Goal: Task Accomplishment & Management: Use online tool/utility

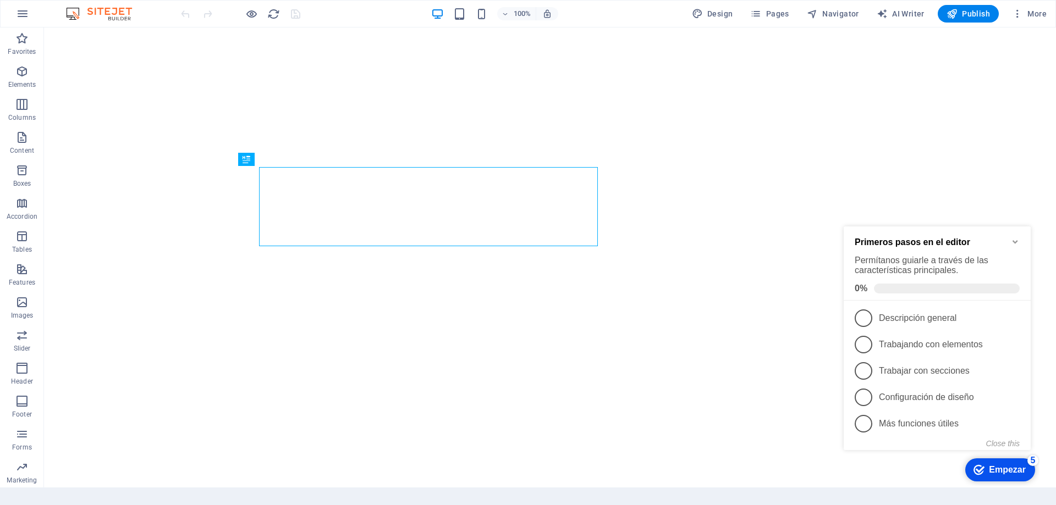
click at [1016, 241] on icon "Minimize checklist" at bounding box center [1015, 242] width 9 height 9
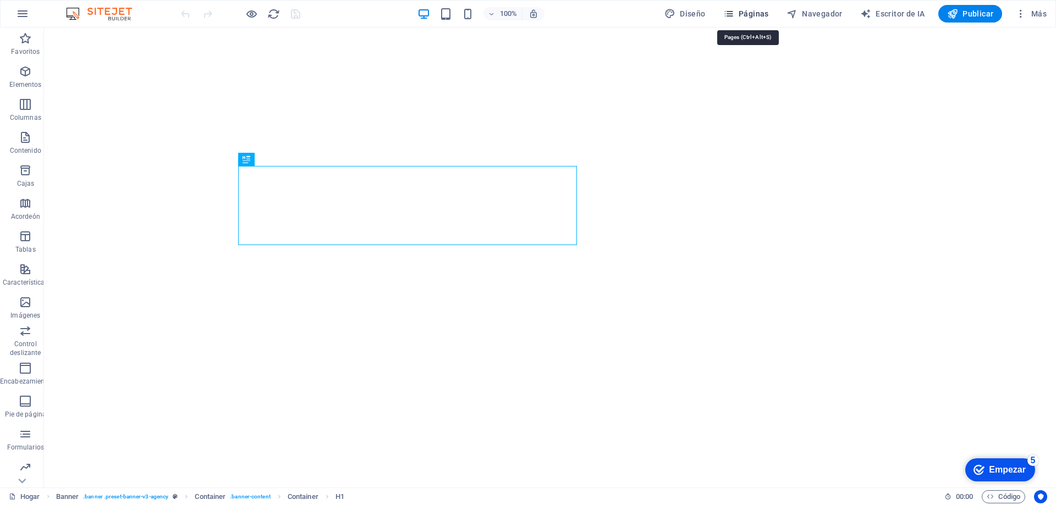
click at [734, 15] on icon "button" at bounding box center [728, 13] width 11 height 11
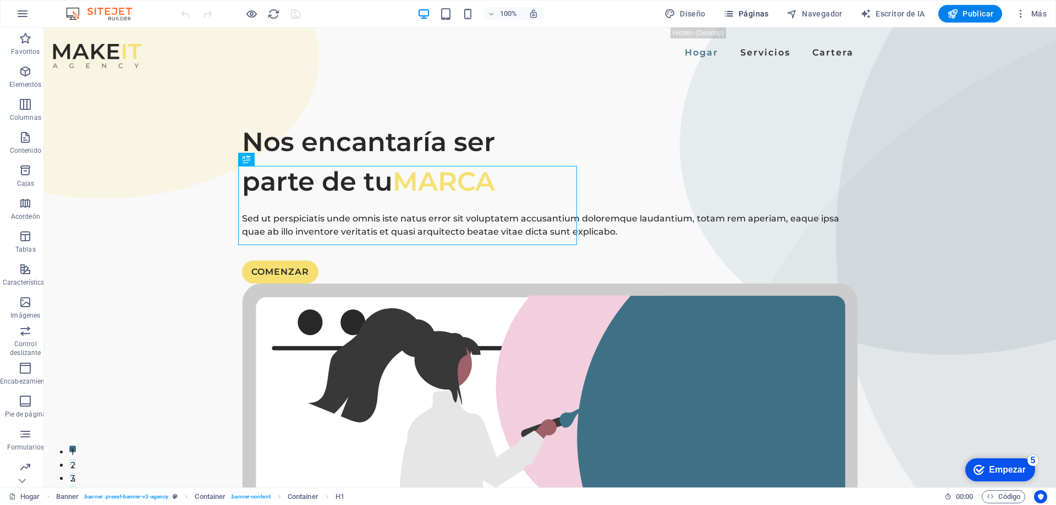
click at [746, 15] on font "Páginas" at bounding box center [754, 13] width 30 height 9
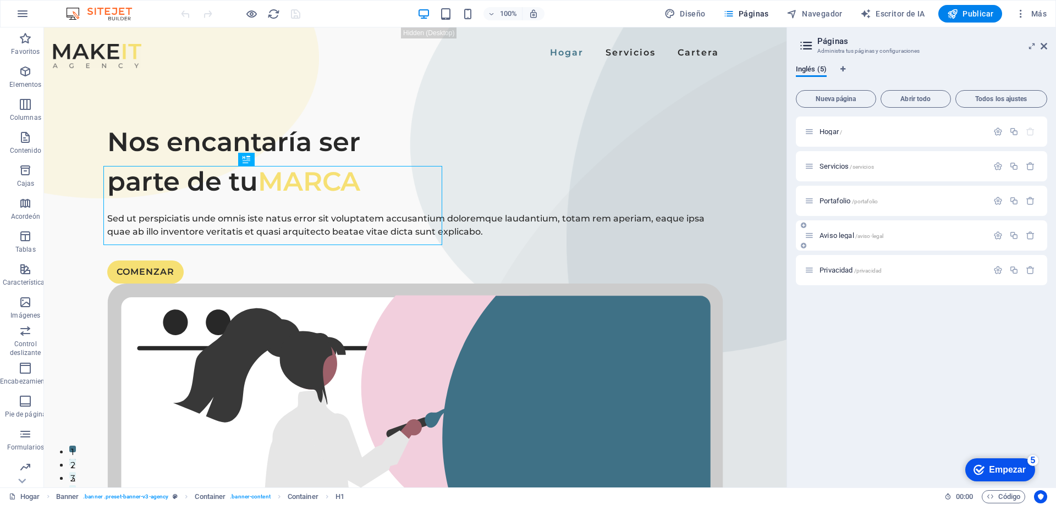
click at [836, 239] on font "Aviso legal" at bounding box center [837, 236] width 35 height 8
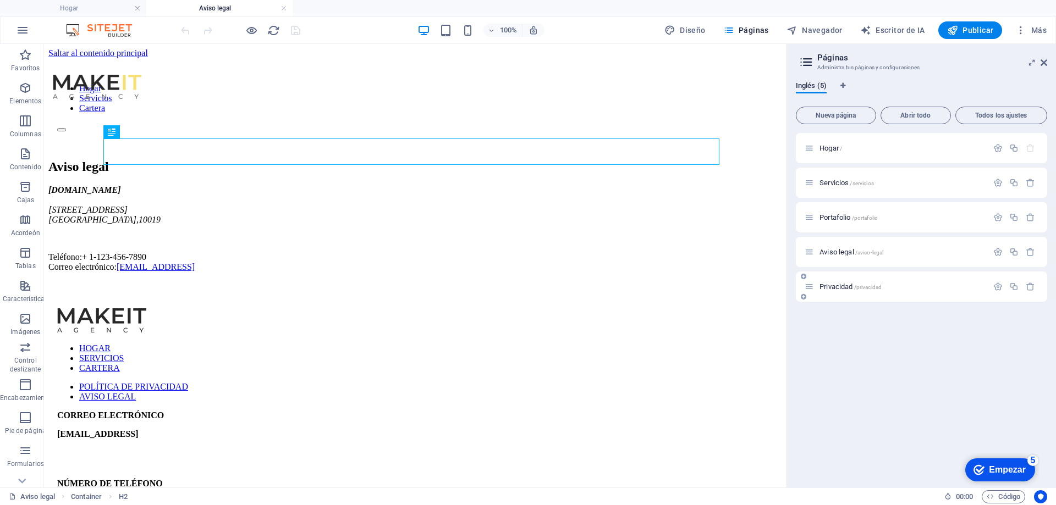
click at [844, 287] on font "Privacidad" at bounding box center [836, 287] width 33 height 8
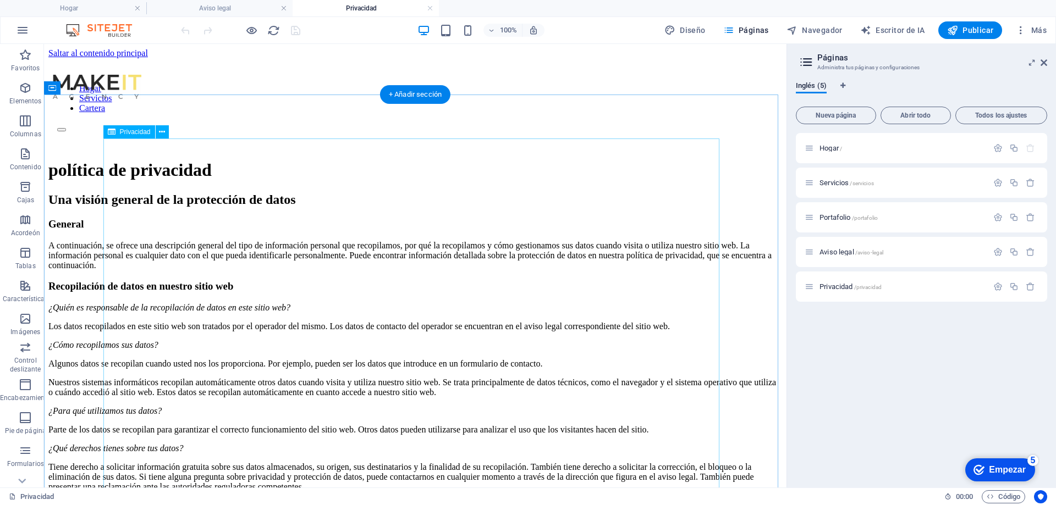
drag, startPoint x: 140, startPoint y: 161, endPoint x: 185, endPoint y: 205, distance: 62.6
drag, startPoint x: 185, startPoint y: 205, endPoint x: 141, endPoint y: 161, distance: 62.2
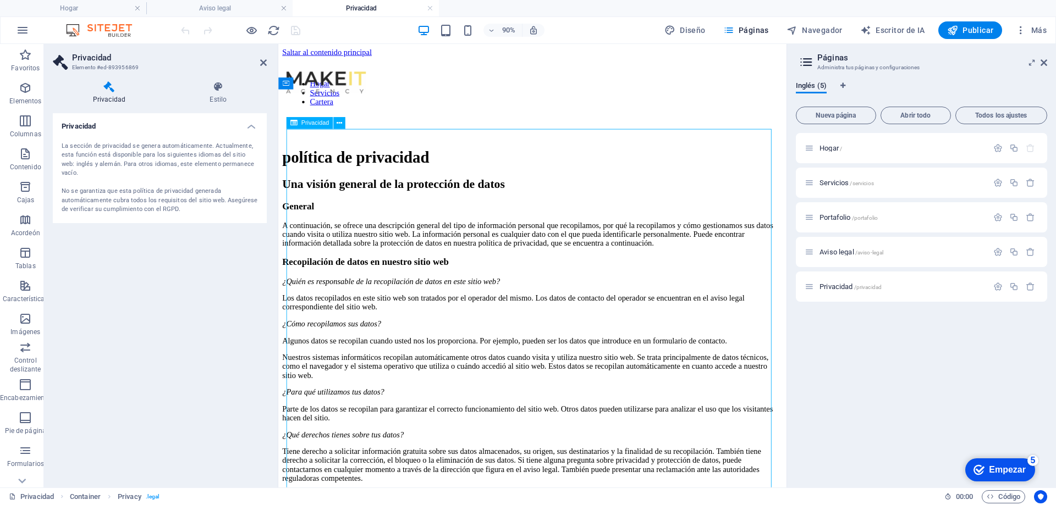
drag, startPoint x: 291, startPoint y: 158, endPoint x: 537, endPoint y: 172, distance: 246.8
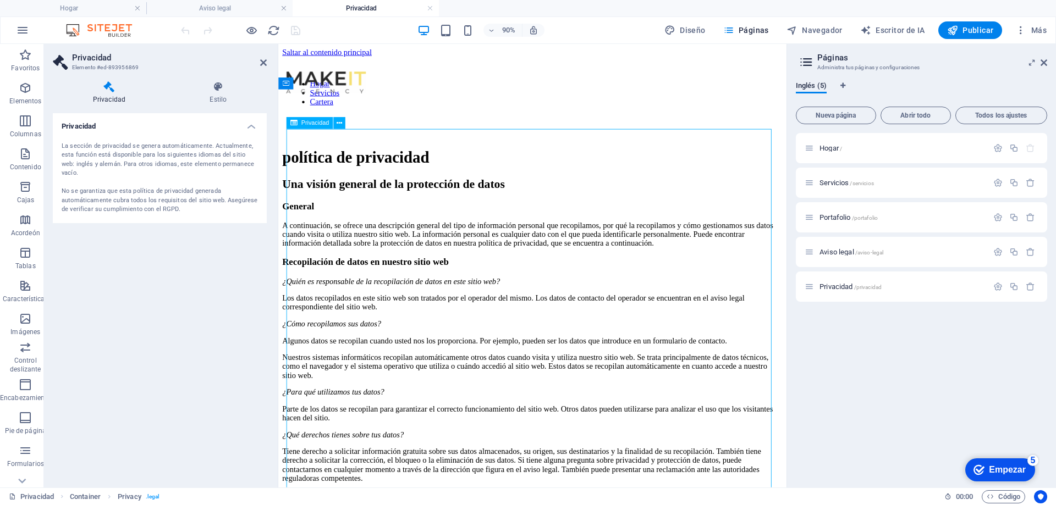
click at [101, 98] on font "Privacidad" at bounding box center [109, 100] width 32 height 8
click at [342, 119] on icon at bounding box center [340, 123] width 6 height 10
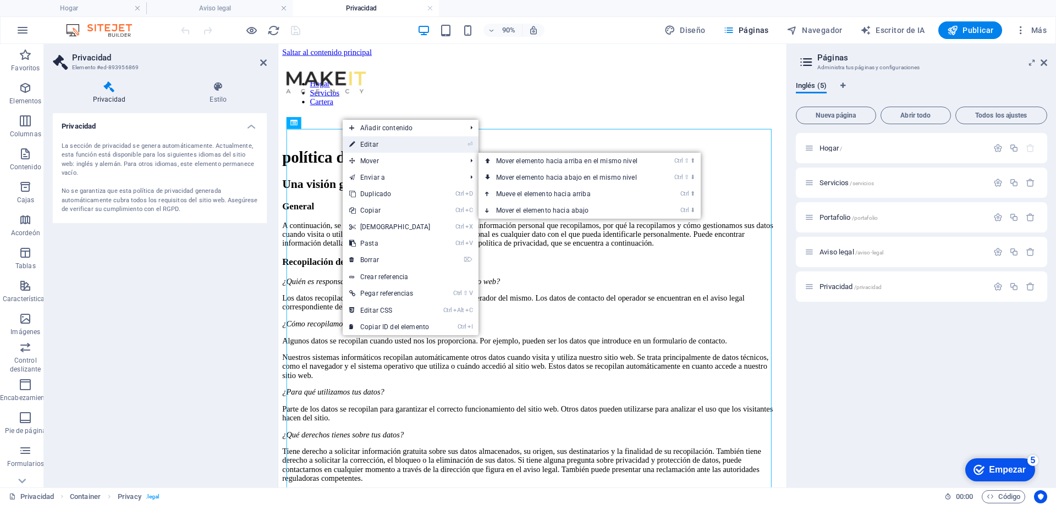
click at [380, 146] on link "⏎ Editar" at bounding box center [390, 144] width 95 height 17
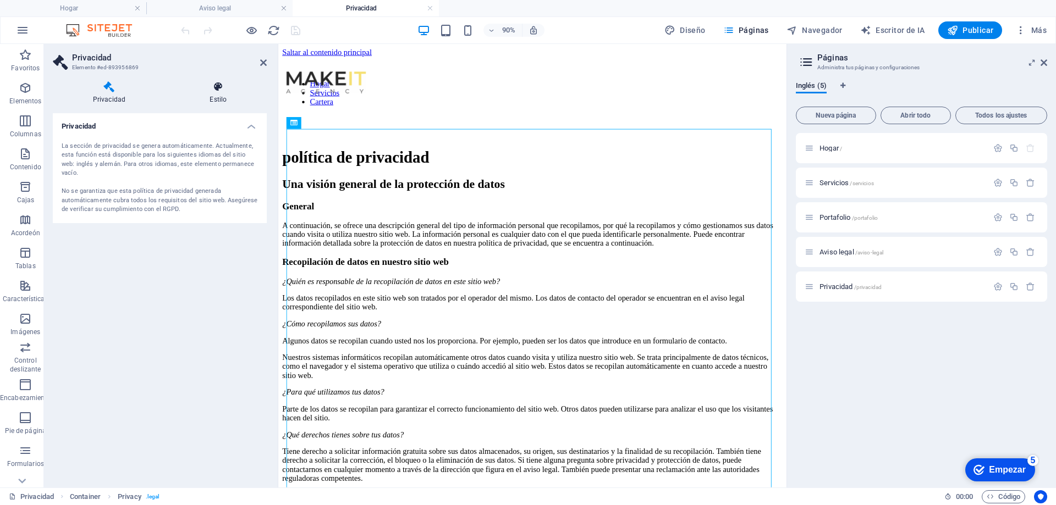
click at [221, 94] on h4 "Estilo" at bounding box center [218, 92] width 97 height 23
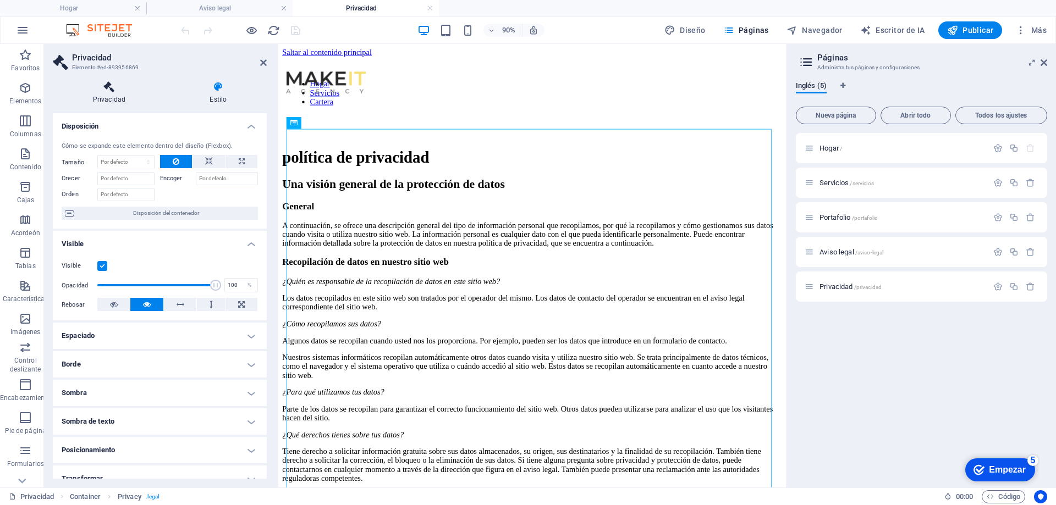
click at [111, 94] on h4 "Privacidad" at bounding box center [111, 92] width 117 height 23
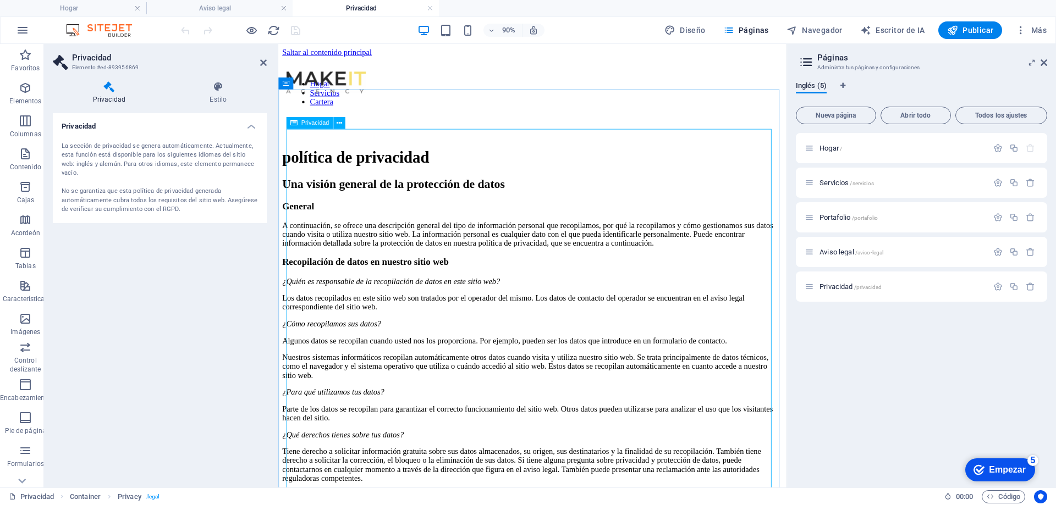
drag, startPoint x: 368, startPoint y: 207, endPoint x: 449, endPoint y: 212, distance: 81.6
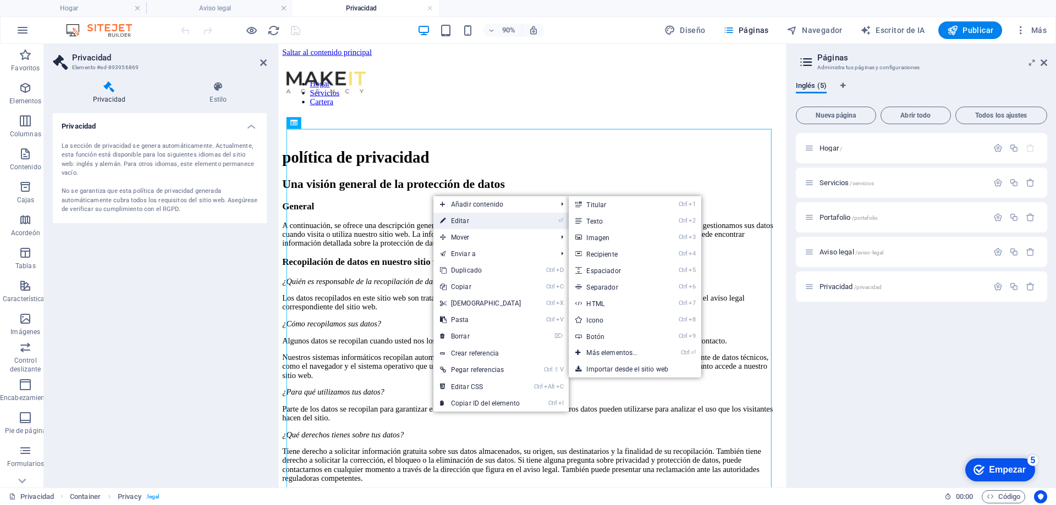
click at [442, 218] on icon at bounding box center [443, 221] width 6 height 17
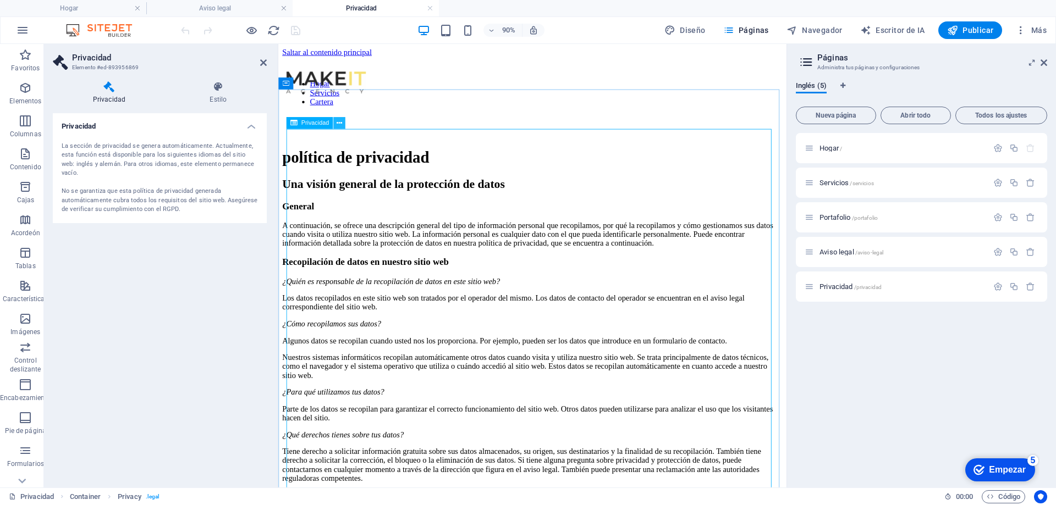
click at [338, 123] on icon at bounding box center [340, 123] width 6 height 10
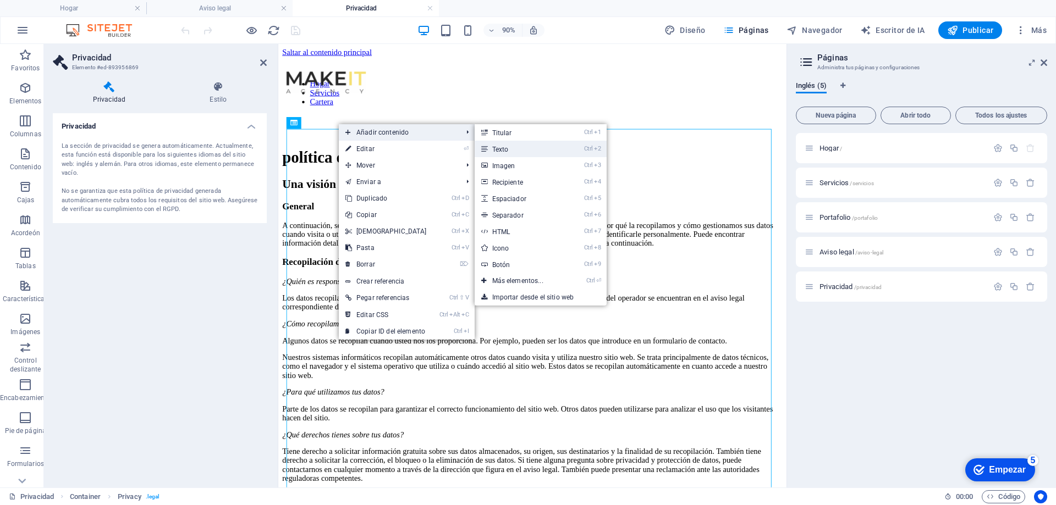
click at [487, 146] on link "Ctrl 2 Texto" at bounding box center [520, 149] width 91 height 17
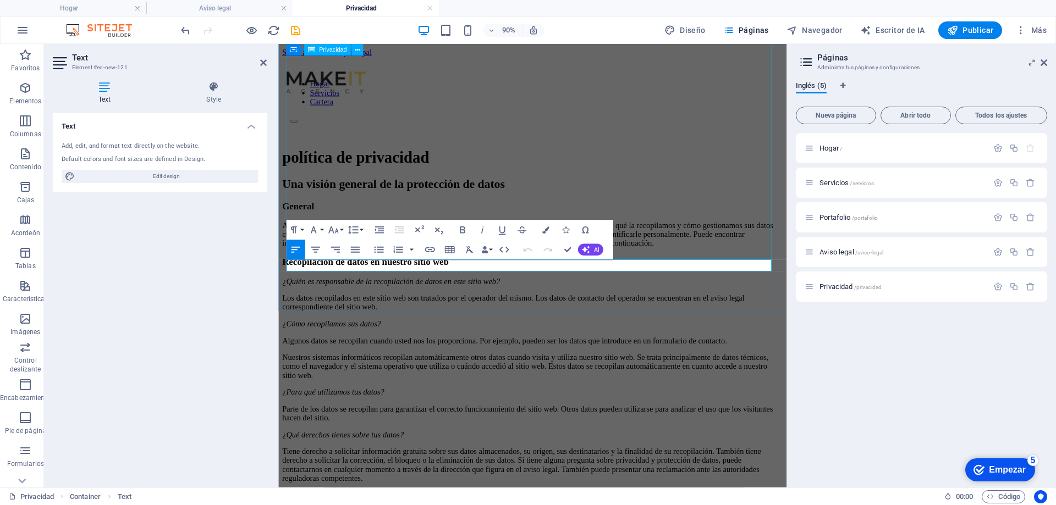
scroll to position [2909, 0]
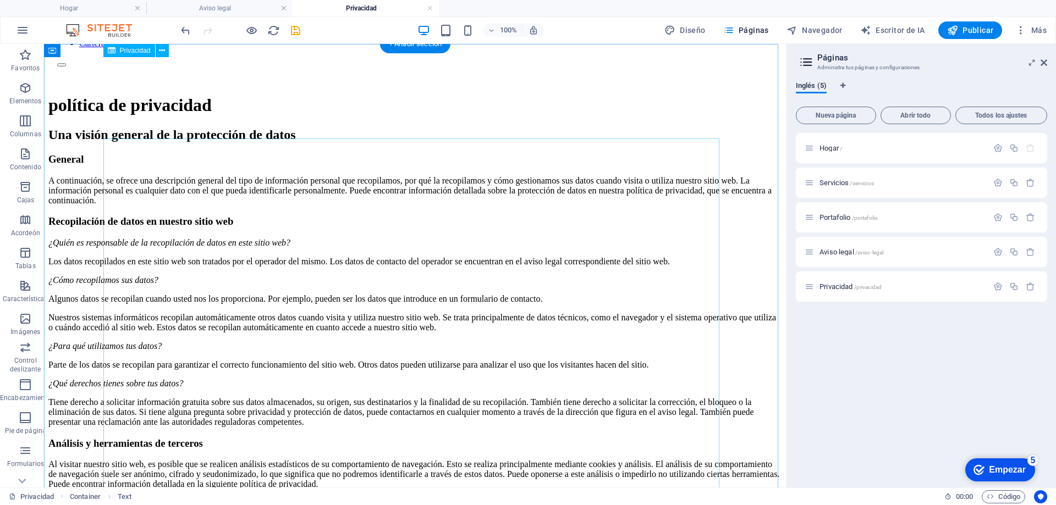
scroll to position [0, 0]
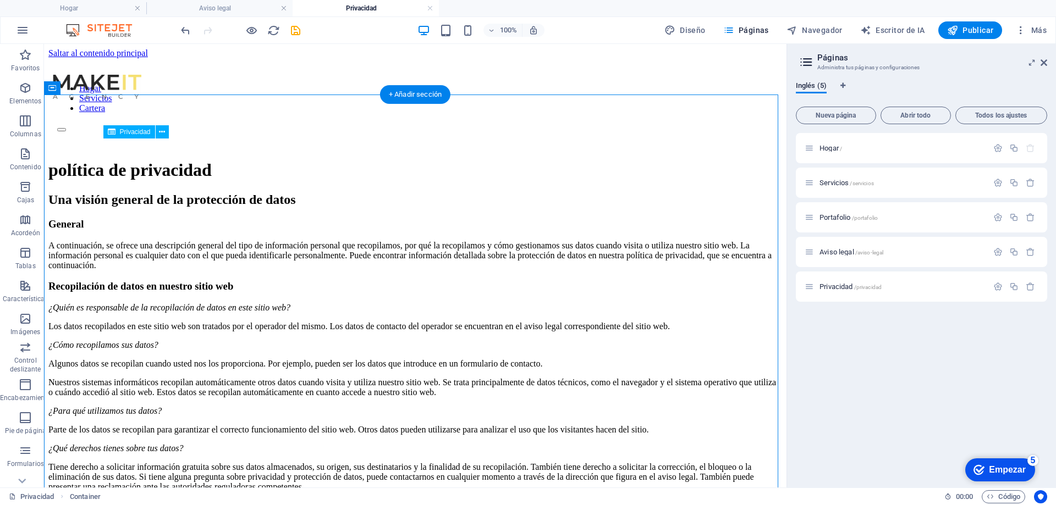
drag, startPoint x: 284, startPoint y: 210, endPoint x: 336, endPoint y: 211, distance: 51.7
